Goal: Information Seeking & Learning: Check status

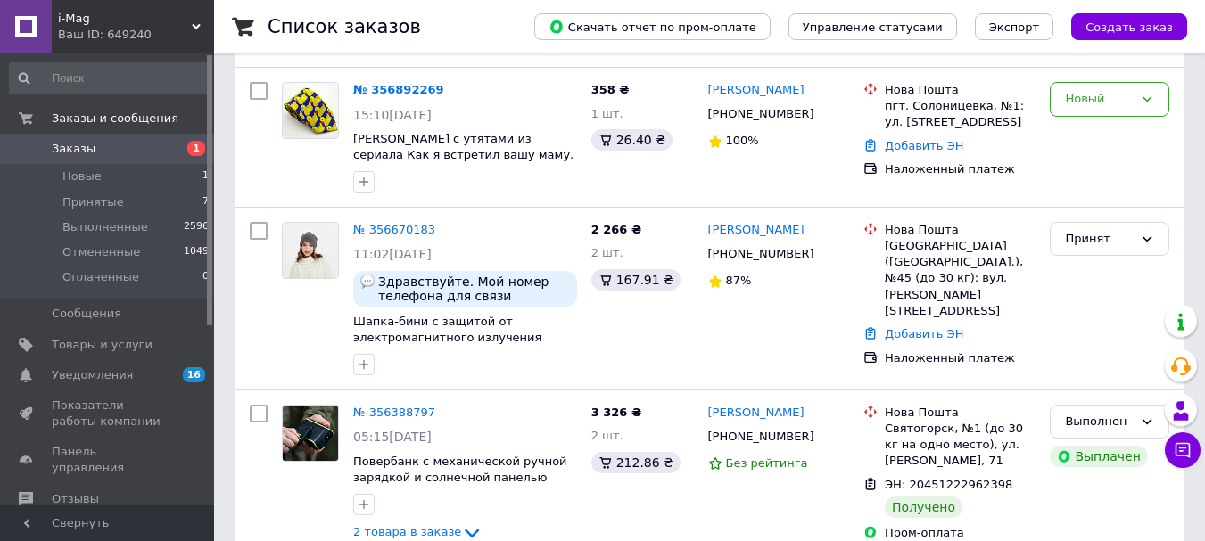
scroll to position [268, 0]
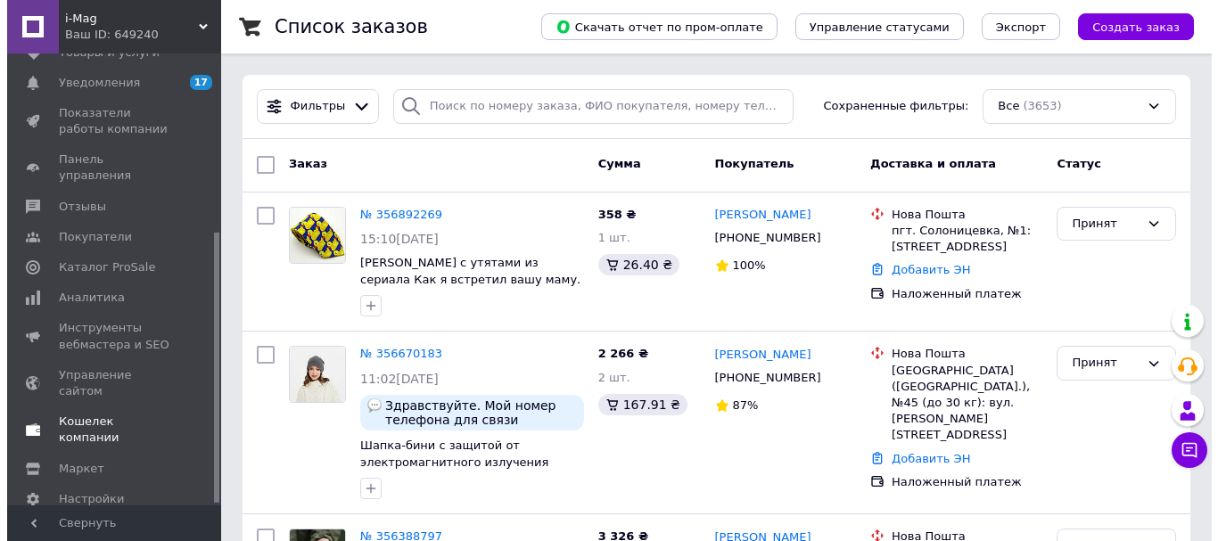
scroll to position [300, 0]
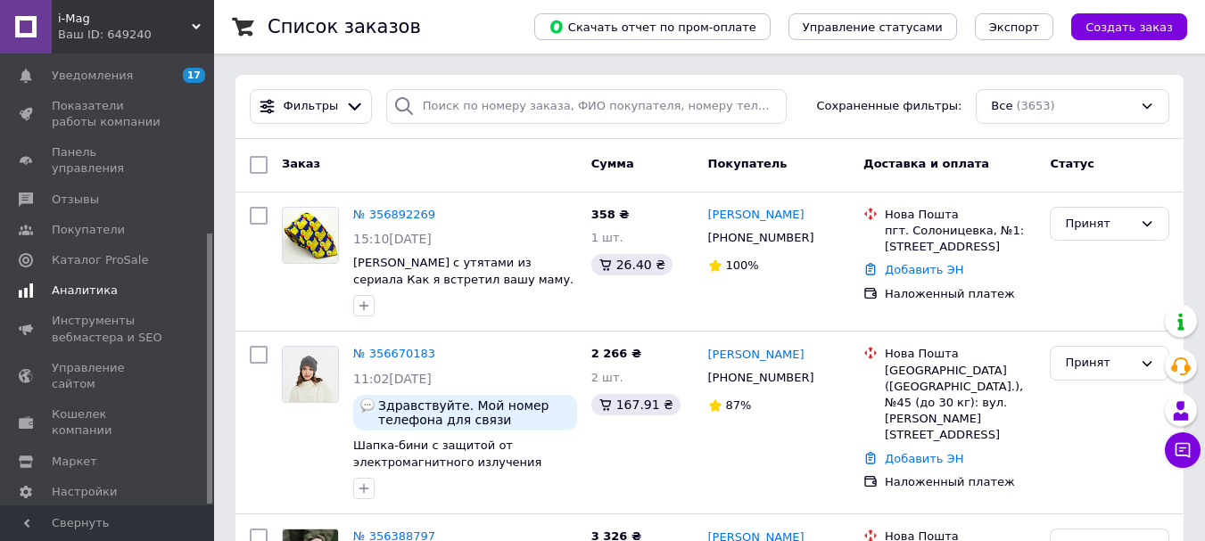
click at [72, 283] on span "Аналитика" at bounding box center [85, 291] width 66 height 16
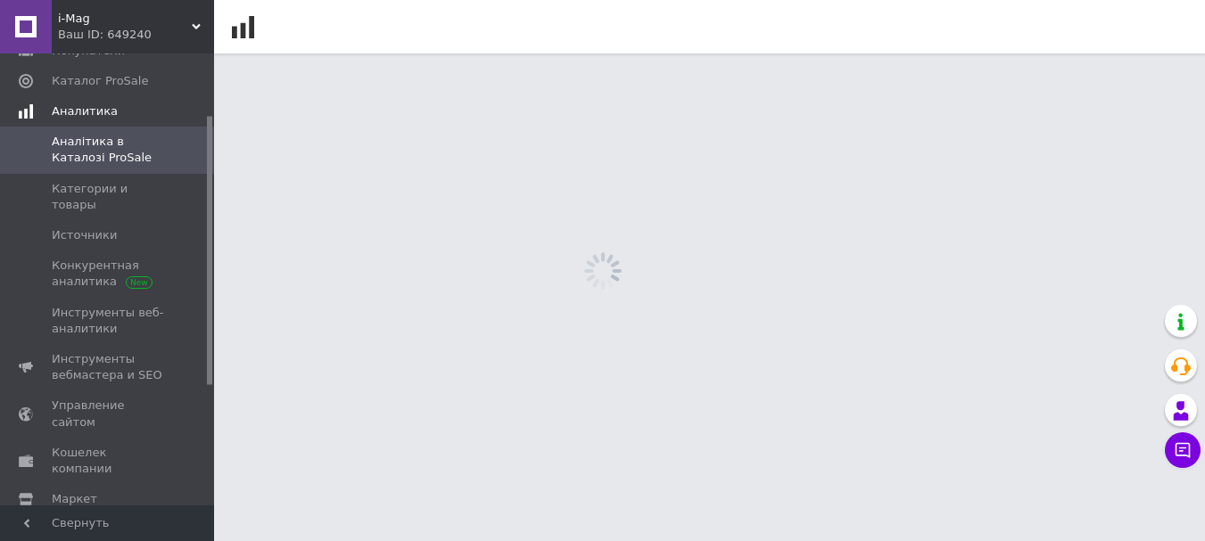
scroll to position [103, 0]
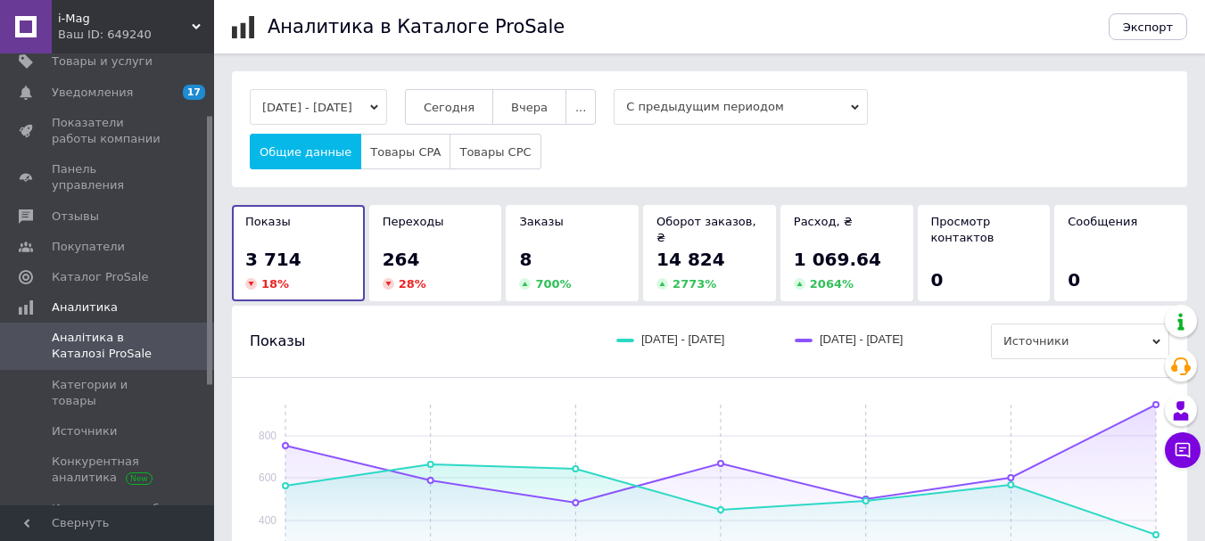
click at [483, 276] on div "28 %" at bounding box center [436, 284] width 106 height 16
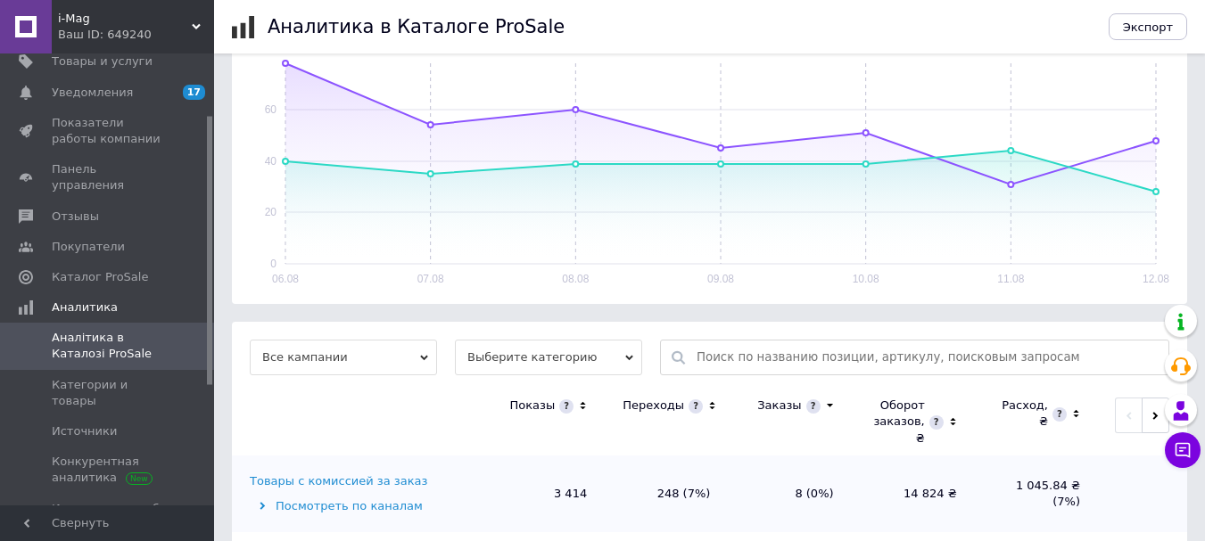
scroll to position [417, 0]
